Goal: Information Seeking & Learning: Learn about a topic

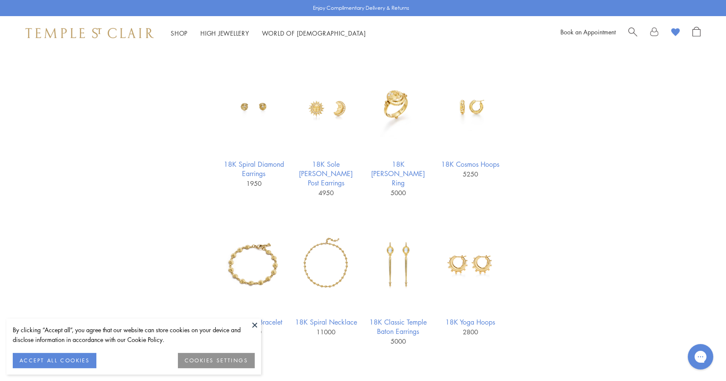
click at [636, 23] on div "Shop Shop Categories Amulets Pendants & Charms Lockets Chains & Leather Cords E…" at bounding box center [363, 33] width 726 height 34
click at [633, 31] on span "Search" at bounding box center [632, 31] width 9 height 9
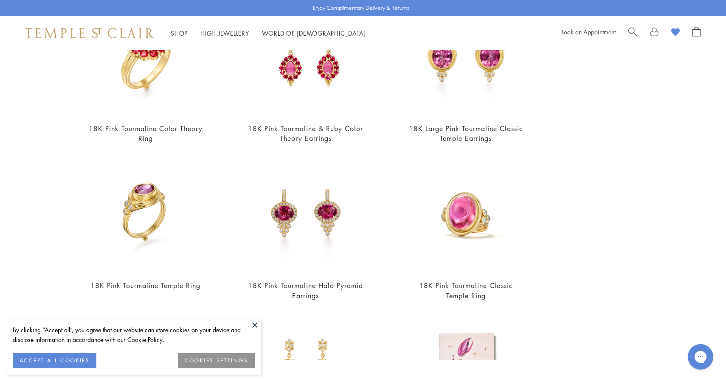
scroll to position [172, 0]
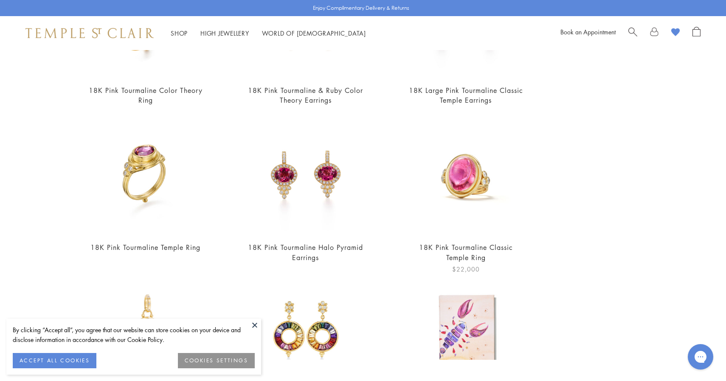
type input "**********"
click at [478, 171] on img at bounding box center [466, 176] width 118 height 118
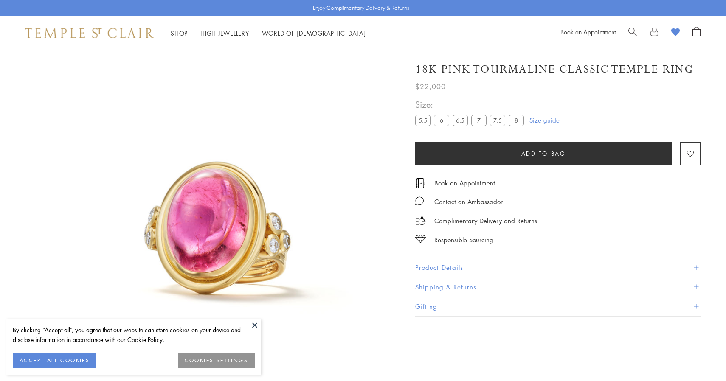
scroll to position [37, 0]
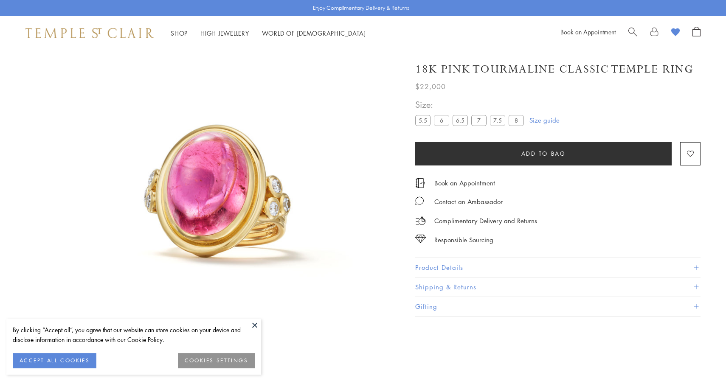
click at [452, 269] on button "Product Details" at bounding box center [557, 267] width 285 height 19
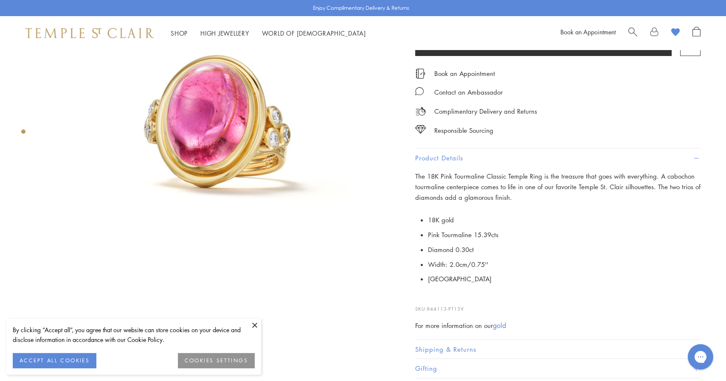
scroll to position [110, 0]
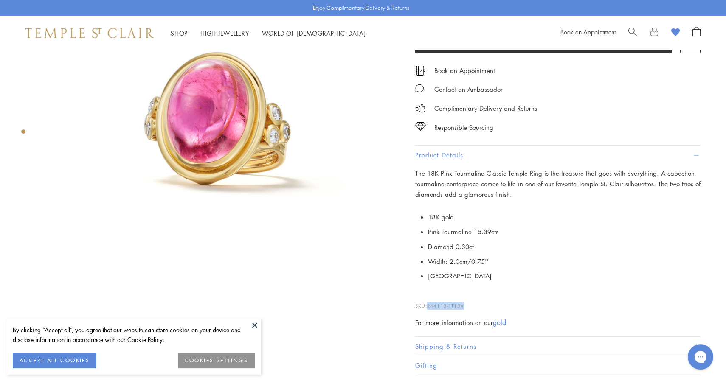
drag, startPoint x: 478, startPoint y: 303, endPoint x: 429, endPoint y: 303, distance: 48.8
click at [429, 303] on p "SKU: R44113-PT15V" at bounding box center [557, 302] width 285 height 16
copy span "R44113-PT15V"
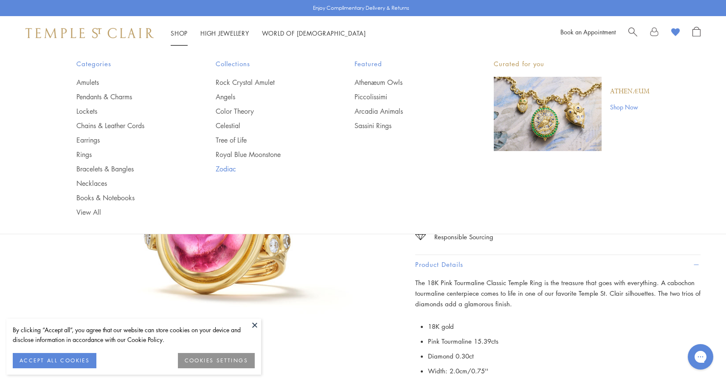
click at [231, 167] on link "Zodiac" at bounding box center [268, 168] width 105 height 9
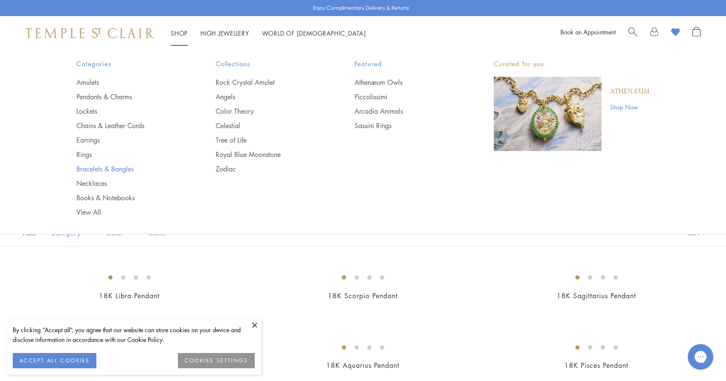
click at [99, 169] on link "Bracelets & Bangles" at bounding box center [128, 168] width 105 height 9
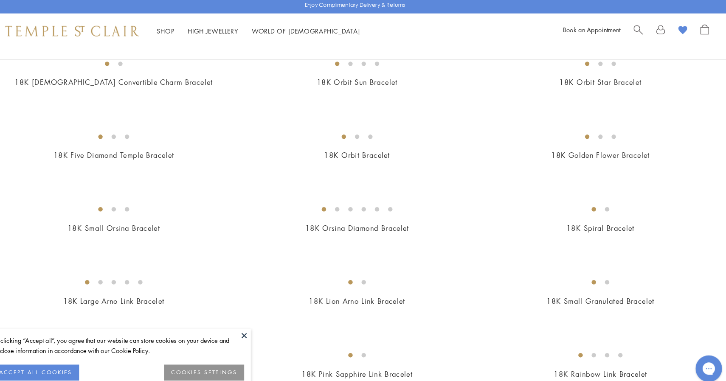
scroll to position [308, 0]
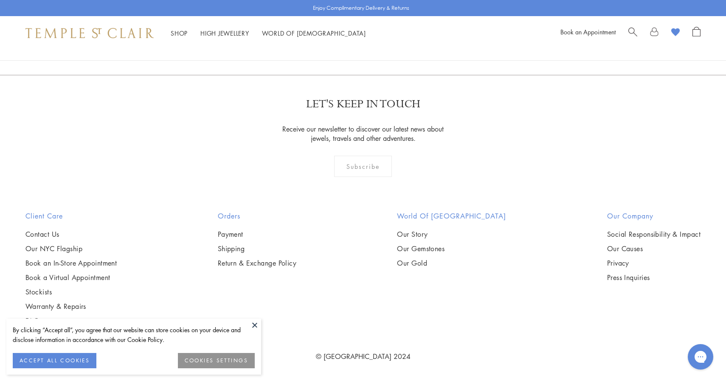
scroll to position [3094, 0]
click at [0, 0] on img at bounding box center [0, 0] width 0 height 0
click at [633, 28] on span "Search" at bounding box center [632, 31] width 9 height 9
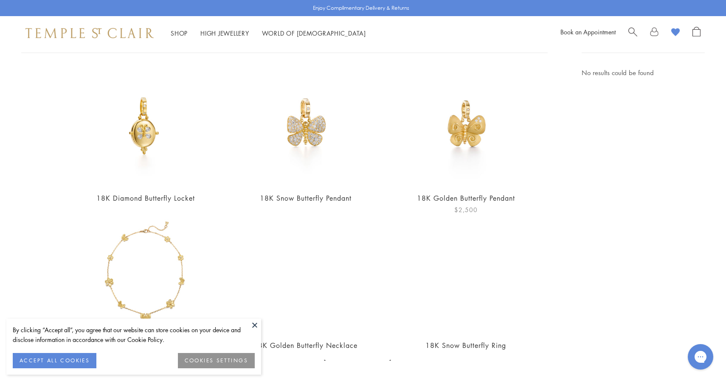
scroll to position [65, 0]
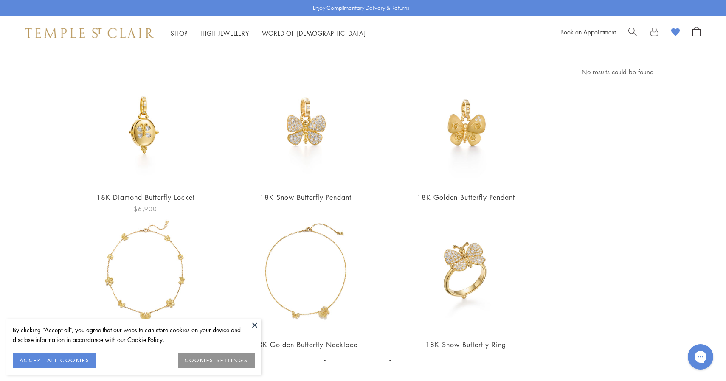
type input "*********"
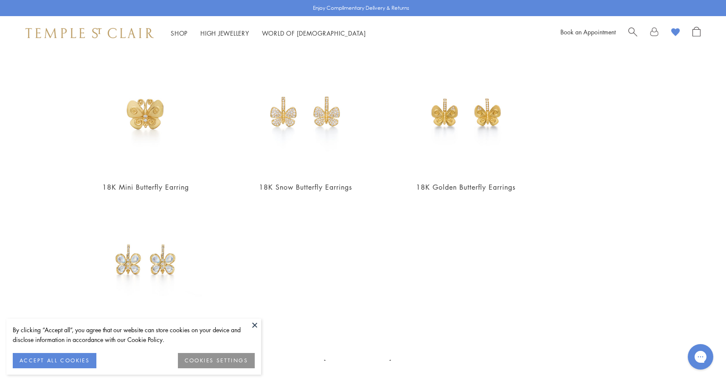
scroll to position [0, 0]
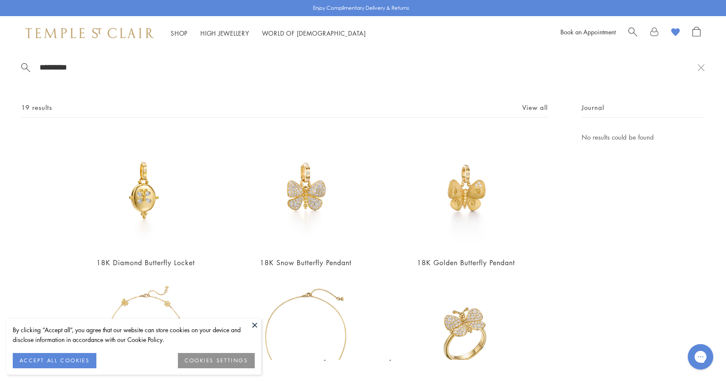
click at [366, 256] on div "18K Golden Butterfly Pendant $2,500" at bounding box center [445, 206] width 160 height 148
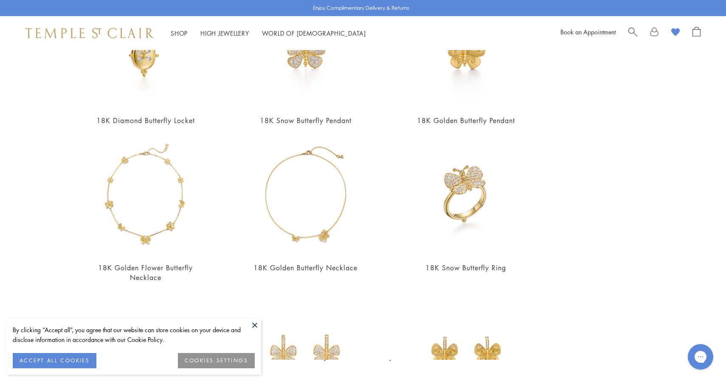
scroll to position [144, 0]
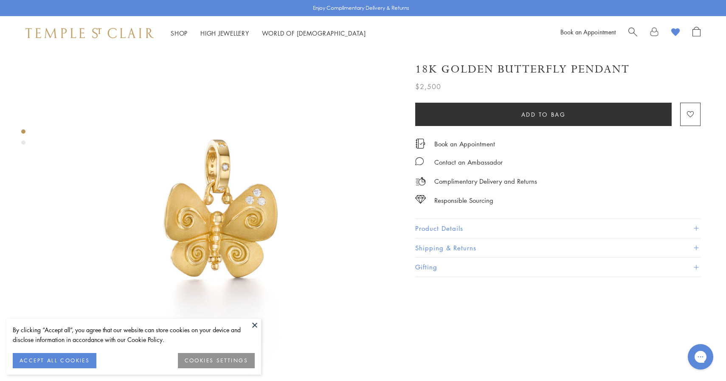
scroll to position [9, 2]
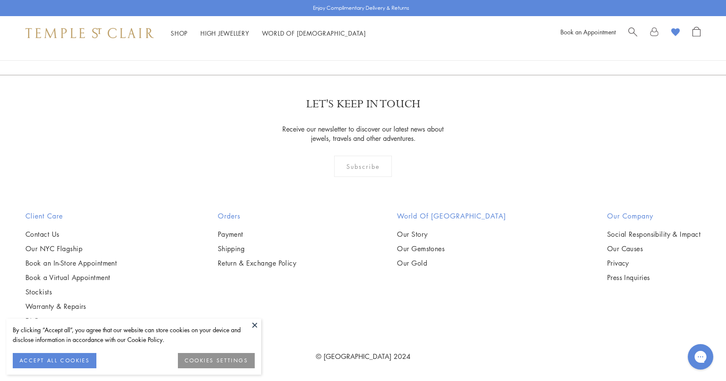
scroll to position [2578, 0]
click at [634, 33] on span "Search" at bounding box center [632, 31] width 9 height 9
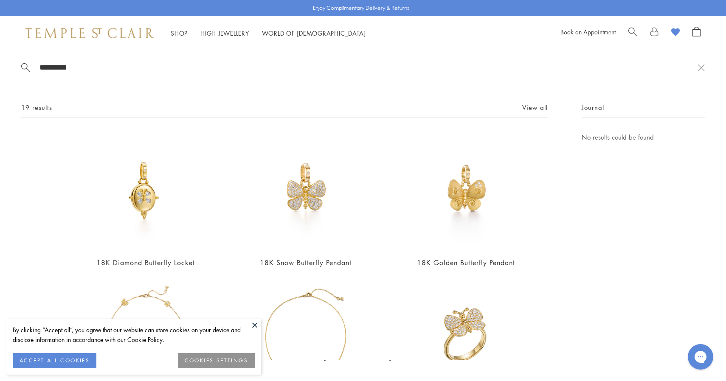
type input "*********"
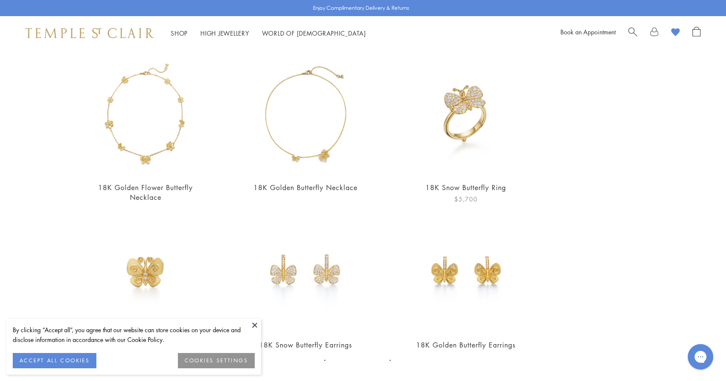
scroll to position [223, 0]
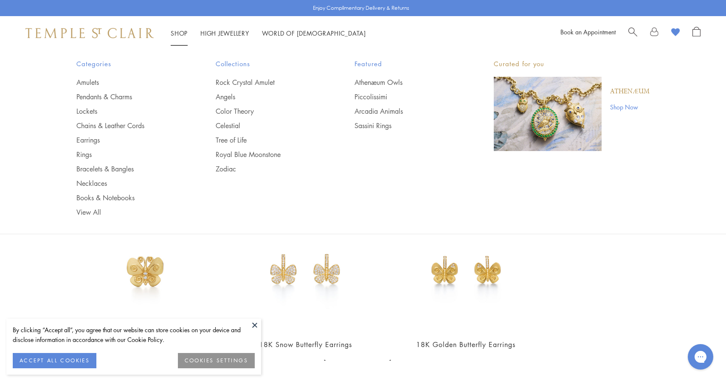
click at [185, 31] on link "Shop Shop" at bounding box center [179, 33] width 17 height 8
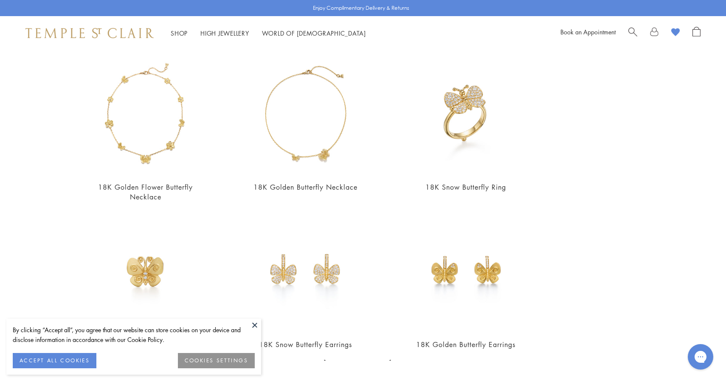
scroll to position [0, 0]
click at [185, 31] on link "Shop Shop" at bounding box center [179, 33] width 17 height 8
click at [475, 148] on img at bounding box center [466, 115] width 118 height 118
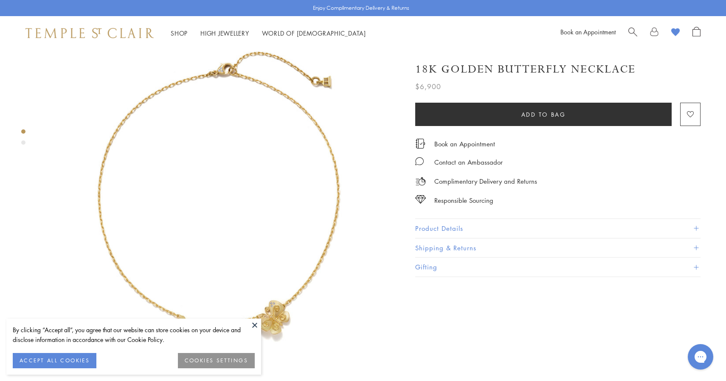
scroll to position [24, 0]
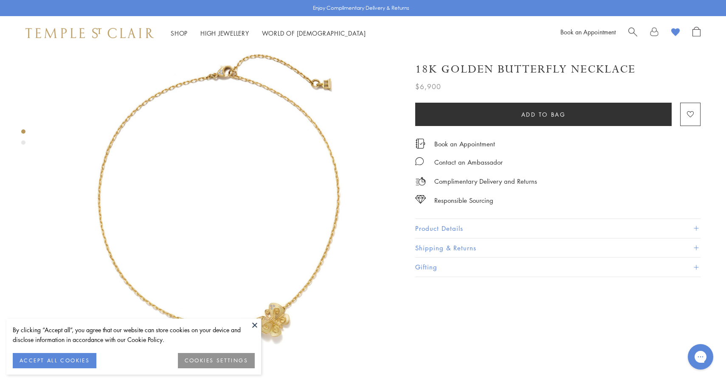
click at [257, 322] on button at bounding box center [254, 325] width 13 height 13
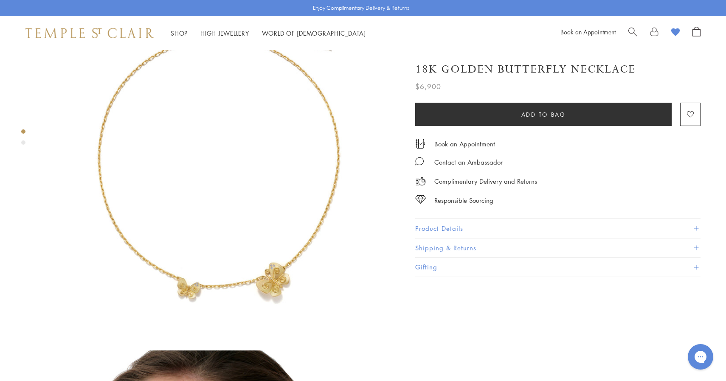
scroll to position [64, 0]
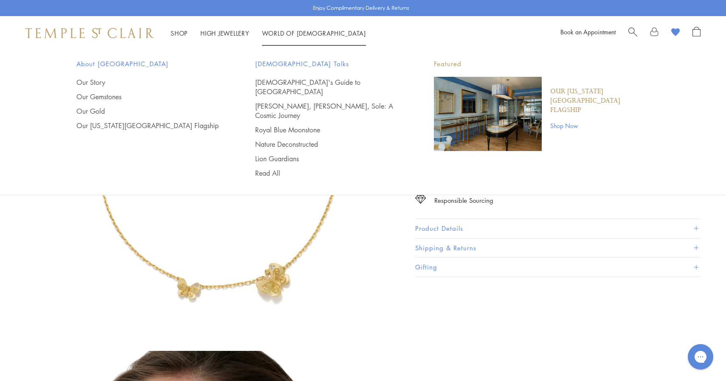
click at [630, 33] on span "Search" at bounding box center [632, 31] width 9 height 9
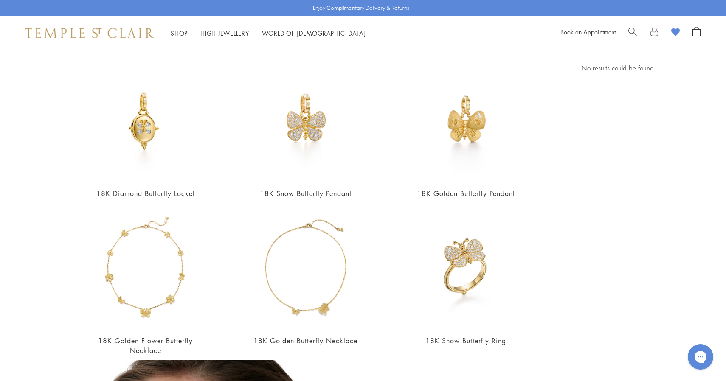
scroll to position [70, 0]
type input "*********"
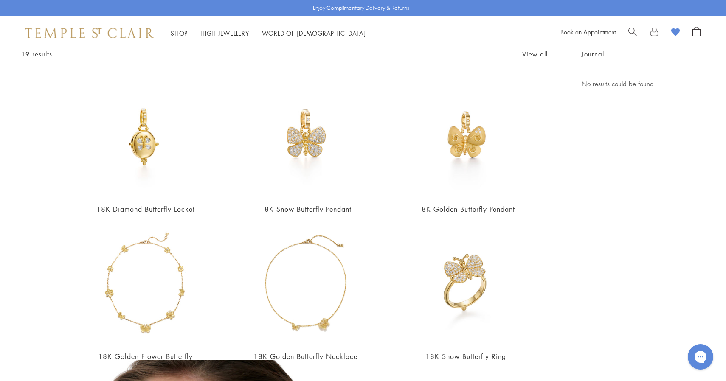
scroll to position [0, 0]
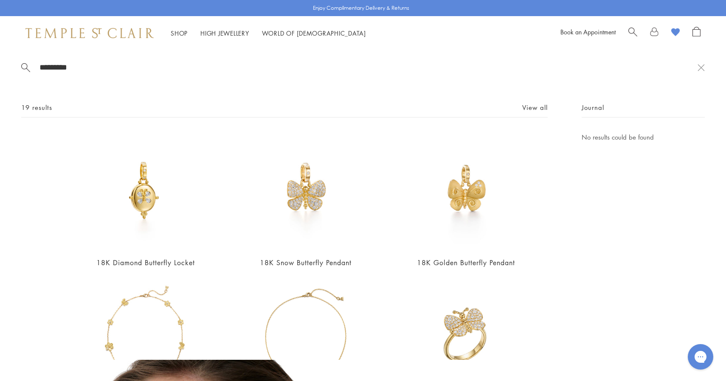
click at [541, 102] on div "********* 19 results View all 18K Diamond Butterfly Locket $6,900 18K Snow Butt…" at bounding box center [363, 205] width 726 height 310
click at [541, 110] on link "View all" at bounding box center [534, 107] width 25 height 9
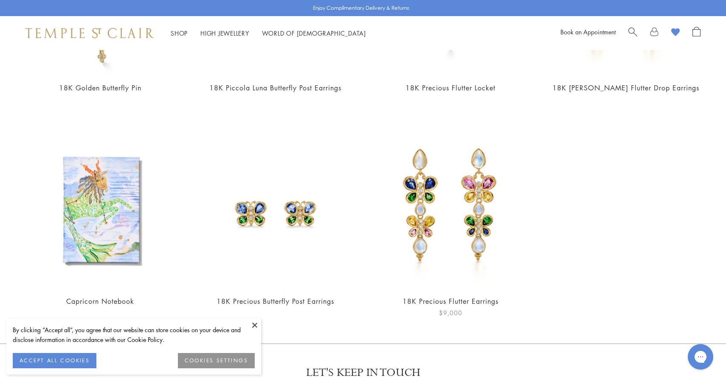
scroll to position [854, 0]
click at [293, 207] on img at bounding box center [276, 209] width 158 height 158
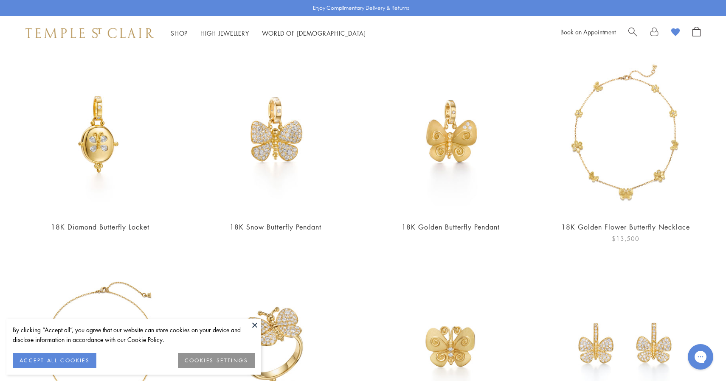
scroll to position [53, 0]
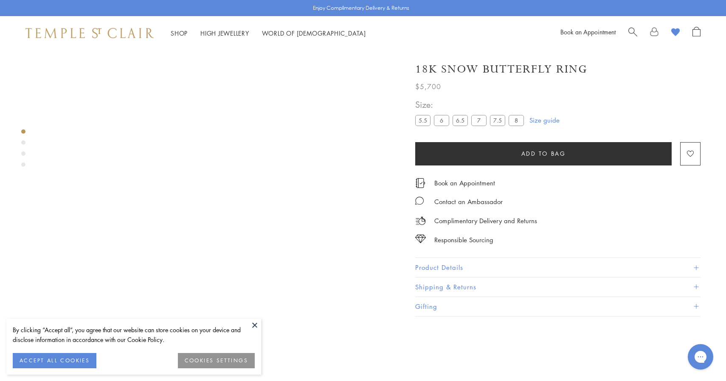
click at [632, 33] on span "Search" at bounding box center [632, 31] width 9 height 9
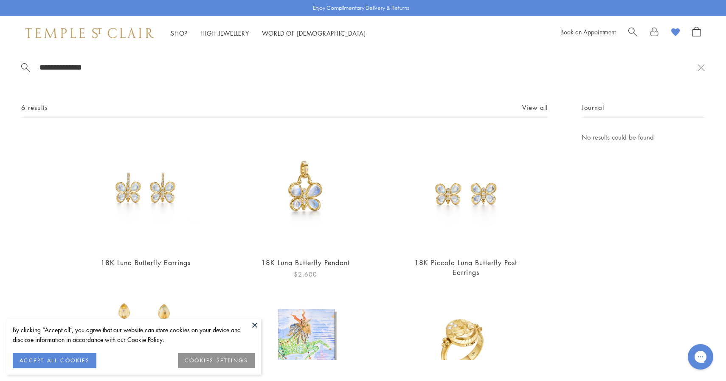
type input "**********"
click at [328, 213] on img at bounding box center [306, 191] width 118 height 118
